Goal: Communication & Community: Answer question/provide support

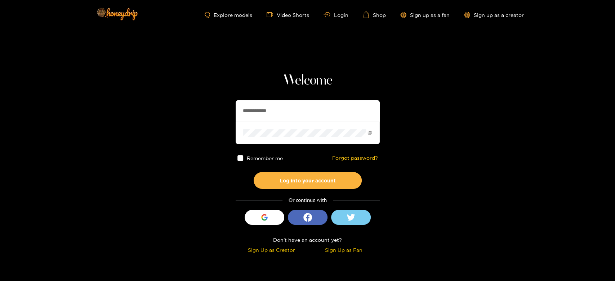
drag, startPoint x: 283, startPoint y: 113, endPoint x: 187, endPoint y: 120, distance: 95.7
click at [187, 120] on section "**********" at bounding box center [307, 128] width 615 height 256
paste input "text"
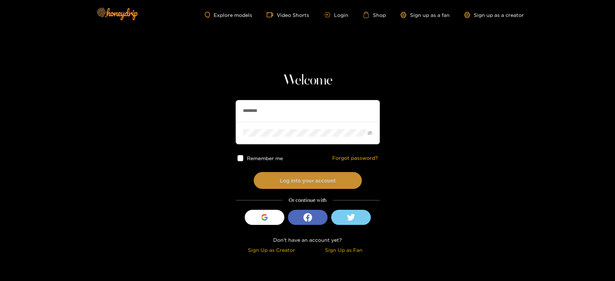
type input "********"
click at [294, 174] on button "Log into your account" at bounding box center [307, 180] width 108 height 17
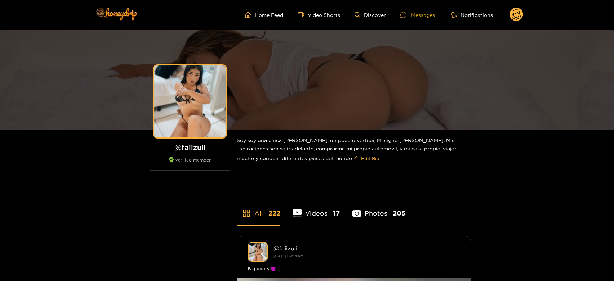
click at [426, 13] on div "Messages" at bounding box center [417, 15] width 35 height 8
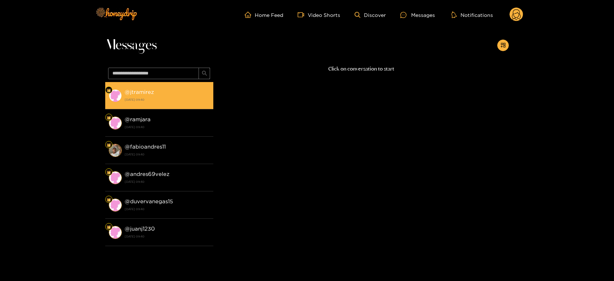
click at [191, 90] on div "@ jtramirez [DATE] 09:40" at bounding box center [167, 95] width 85 height 16
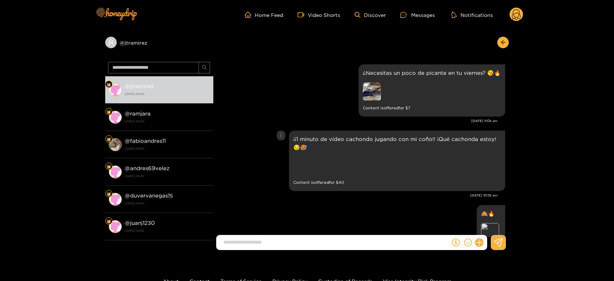
scroll to position [1489, 0]
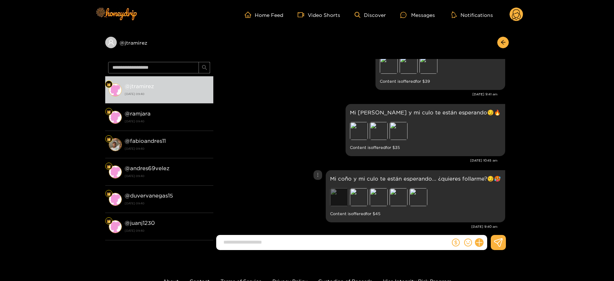
click at [343, 193] on div "Preview" at bounding box center [339, 197] width 18 height 18
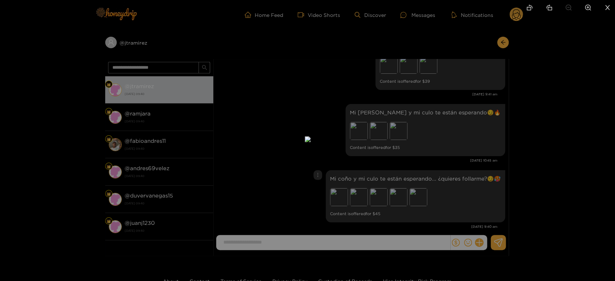
click at [509, 168] on div at bounding box center [307, 140] width 615 height 281
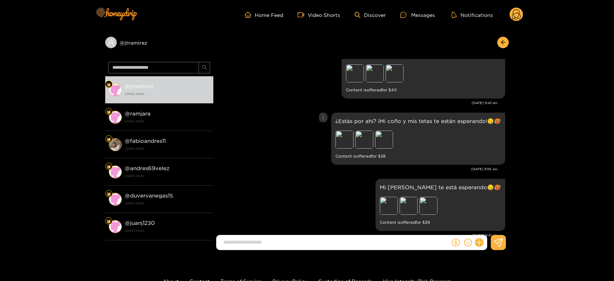
scroll to position [1346, 0]
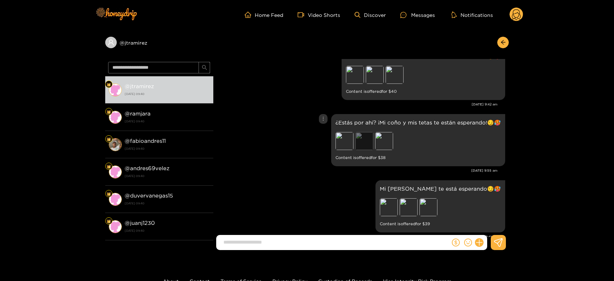
click at [363, 132] on div "Preview" at bounding box center [364, 141] width 18 height 18
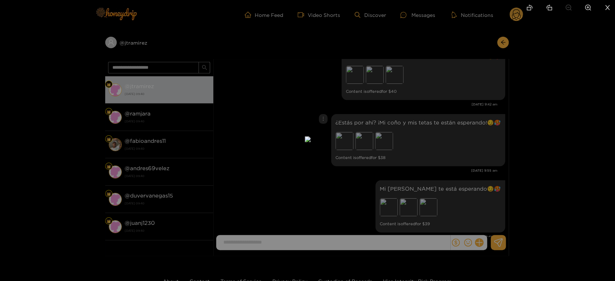
click at [429, 132] on div at bounding box center [307, 140] width 615 height 281
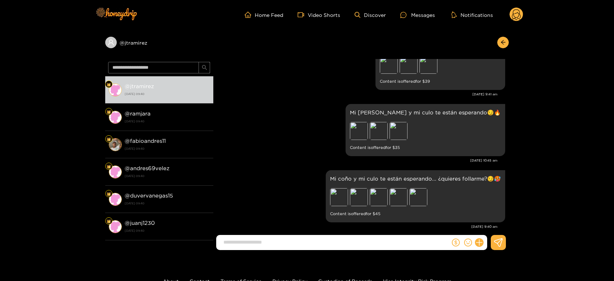
scroll to position [53, 0]
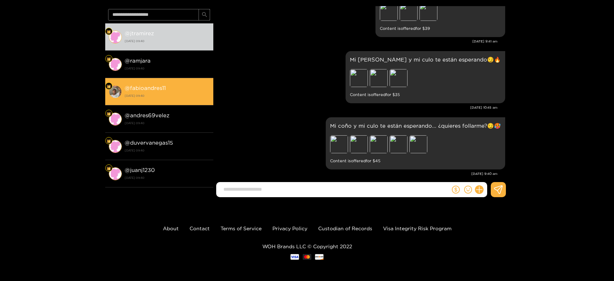
click at [184, 102] on li "@ fabioandres11 [DATE] 09:40" at bounding box center [159, 91] width 108 height 27
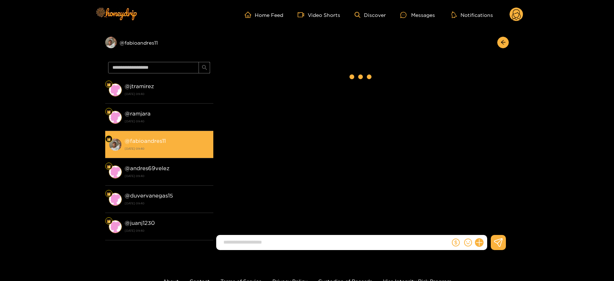
click at [172, 135] on li "@ fabioandres11 [DATE] 09:40" at bounding box center [159, 144] width 108 height 27
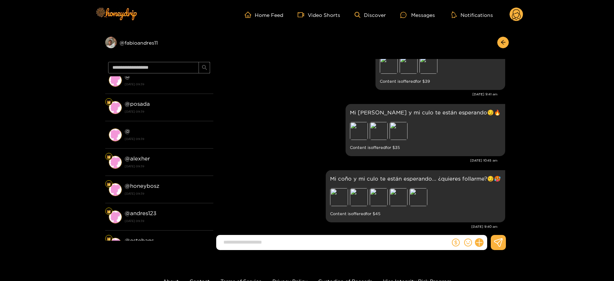
scroll to position [230, 0]
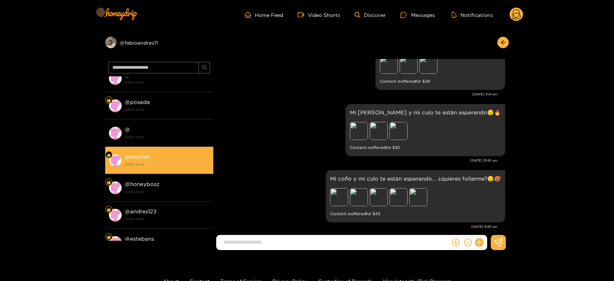
click at [167, 149] on li "@ alexher [DATE] 09:39" at bounding box center [159, 160] width 108 height 27
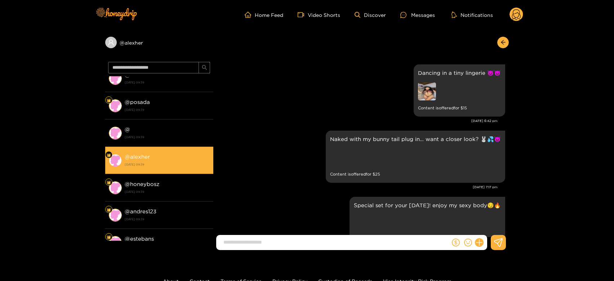
scroll to position [1517, 0]
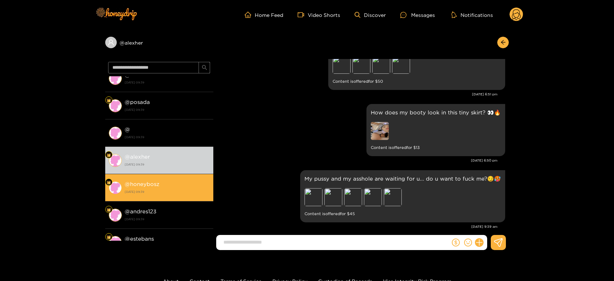
click at [162, 181] on div "@ honeybosz [DATE] 09:39" at bounding box center [167, 188] width 85 height 16
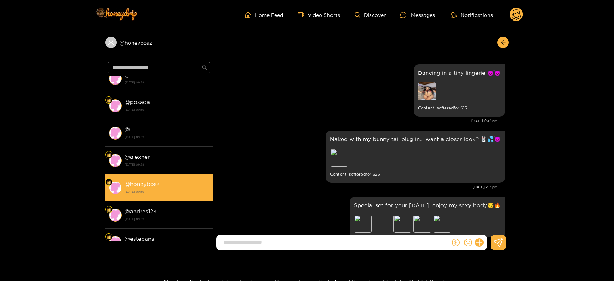
scroll to position [1517, 0]
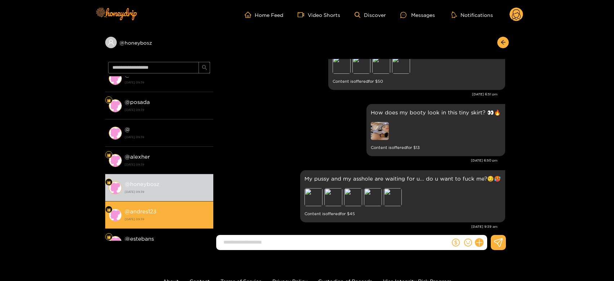
click at [153, 208] on strong "@ andres123" at bounding box center [141, 211] width 32 height 6
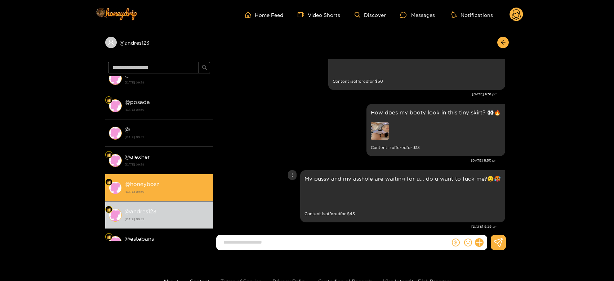
scroll to position [1517, 0]
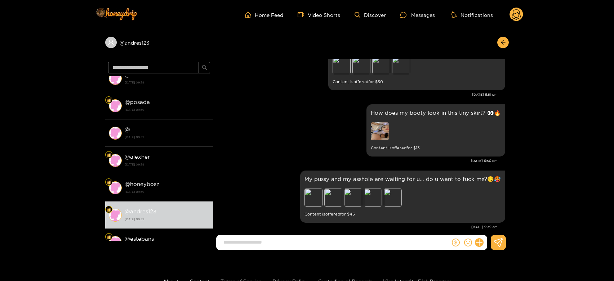
click at [519, 19] on icon at bounding box center [516, 15] width 9 height 13
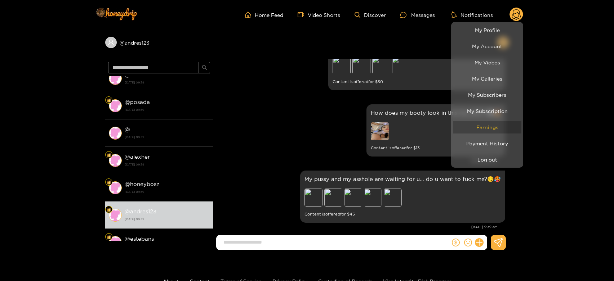
click at [490, 127] on link "Earnings" at bounding box center [487, 127] width 68 height 13
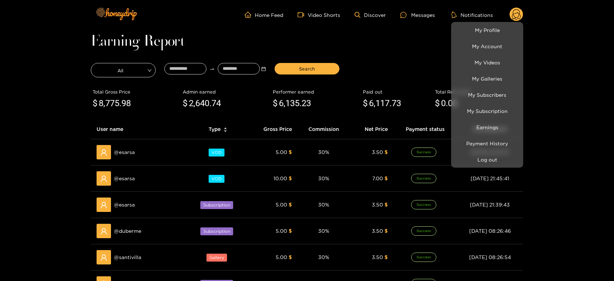
click at [125, 158] on div at bounding box center [307, 140] width 614 height 281
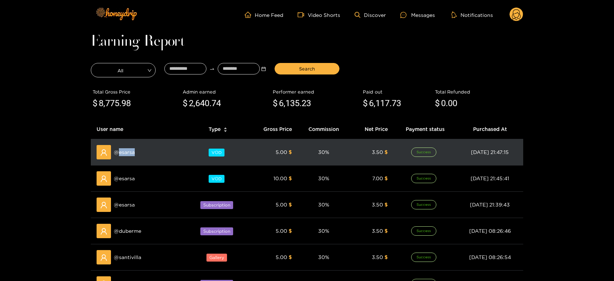
click at [125, 158] on div "@ esarsa" at bounding box center [139, 152] width 86 height 14
copy span "esarsa"
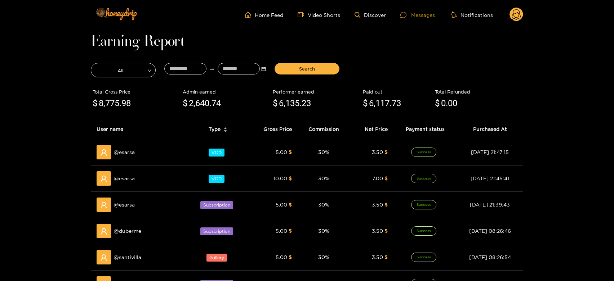
click at [416, 15] on div "Messages" at bounding box center [417, 15] width 35 height 8
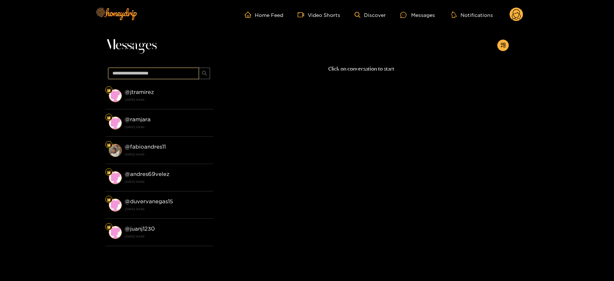
click at [170, 71] on input "text" at bounding box center [153, 74] width 91 height 12
paste input "******"
type input "******"
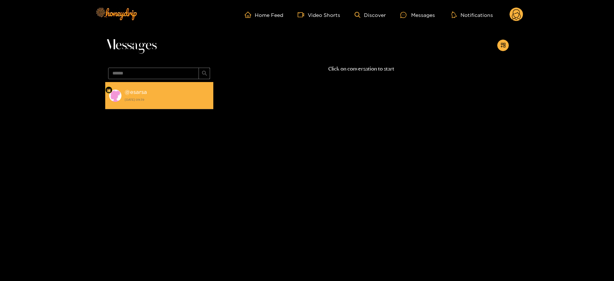
click at [166, 94] on div "@ esarsa [DATE] 09:39" at bounding box center [167, 95] width 85 height 16
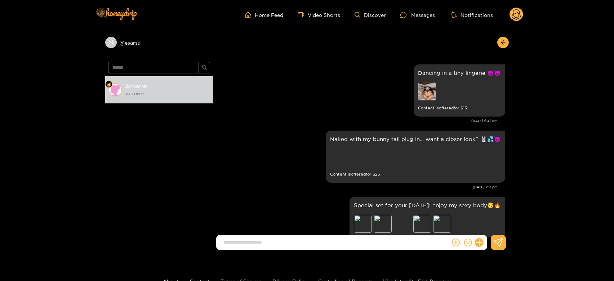
scroll to position [1517, 0]
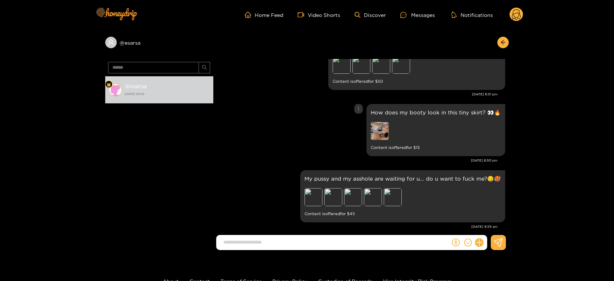
click at [314, 122] on div "How does my booty look in this tiny skirt? 👀🔥 Content is offered for $ 13" at bounding box center [361, 130] width 288 height 56
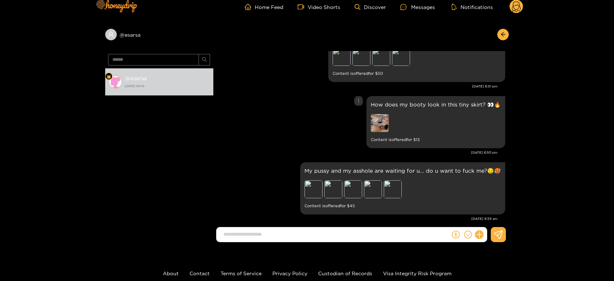
scroll to position [8, 0]
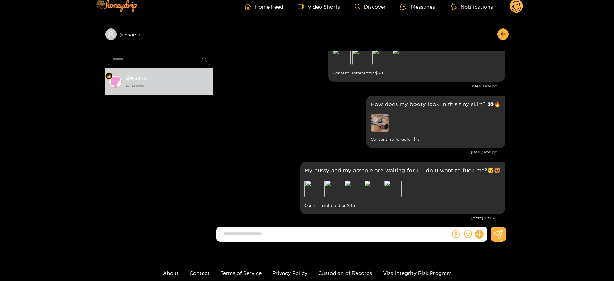
click at [516, 5] on circle at bounding box center [516, 6] width 14 height 14
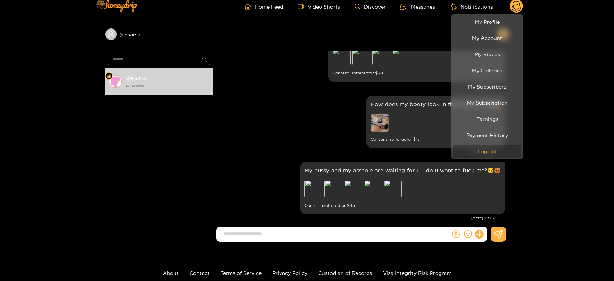
click at [475, 152] on button "Log out" at bounding box center [487, 151] width 68 height 13
